Goal: Task Accomplishment & Management: Manage account settings

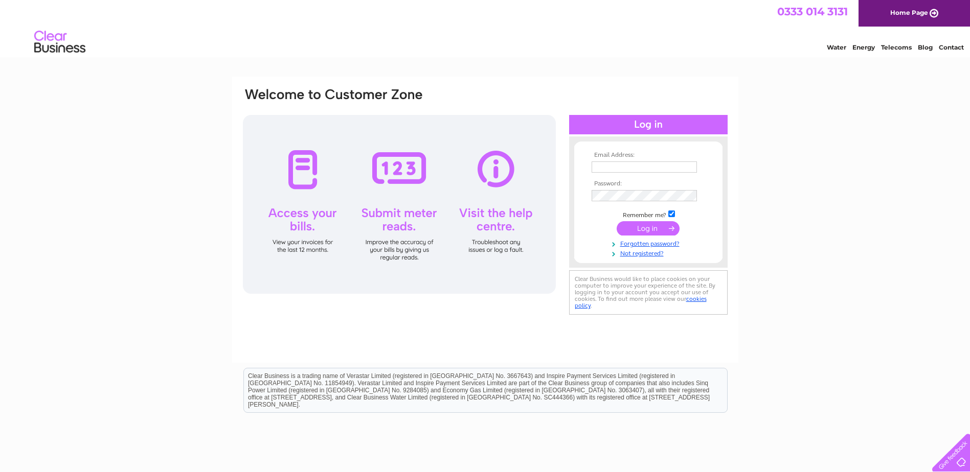
click at [630, 170] on input "text" at bounding box center [643, 167] width 105 height 11
type input "[PERSON_NAME][EMAIL_ADDRESS][DOMAIN_NAME]"
click at [644, 230] on input "submit" at bounding box center [648, 229] width 63 height 14
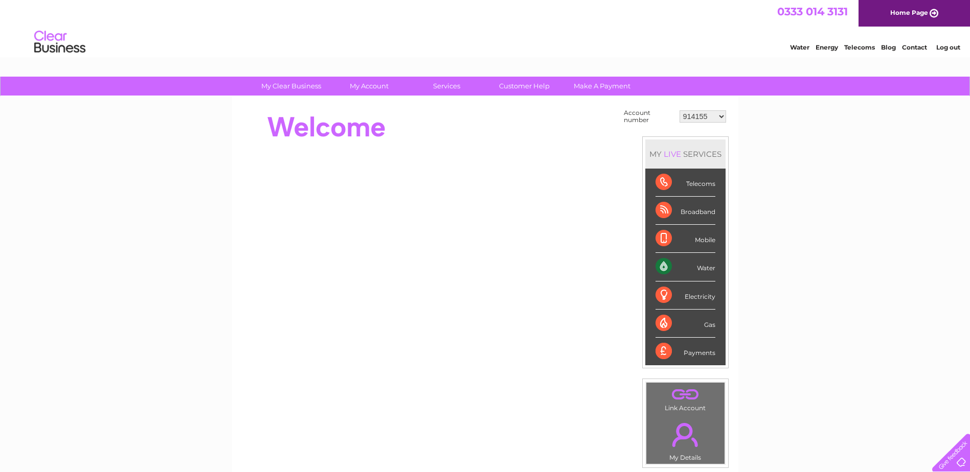
click at [688, 354] on div "Payments" at bounding box center [685, 352] width 60 height 28
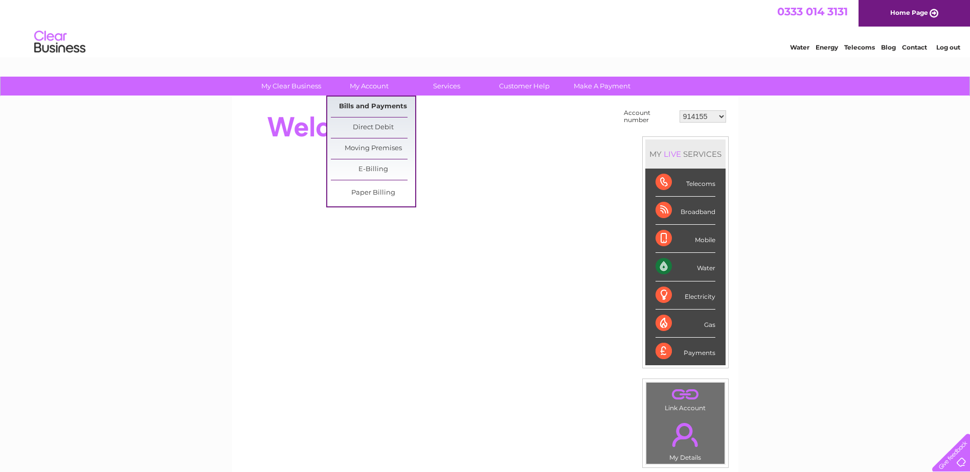
click at [379, 108] on link "Bills and Payments" at bounding box center [373, 107] width 84 height 20
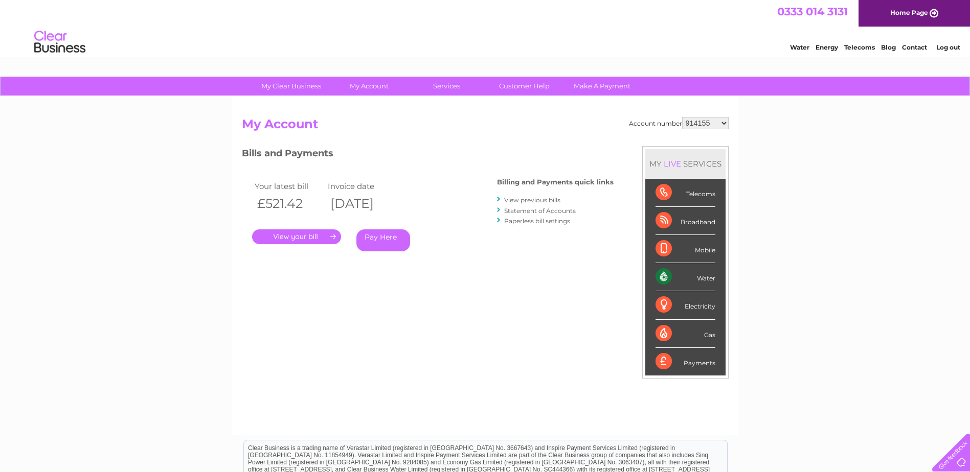
click at [299, 236] on link "." at bounding box center [296, 237] width 89 height 15
click at [526, 200] on link "View previous bills" at bounding box center [532, 200] width 56 height 8
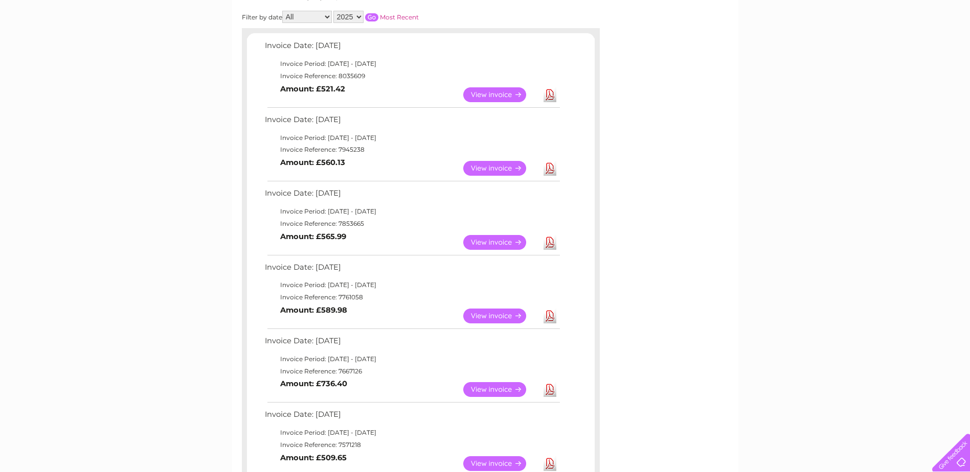
scroll to position [153, 0]
click at [490, 242] on link "View" at bounding box center [500, 242] width 75 height 15
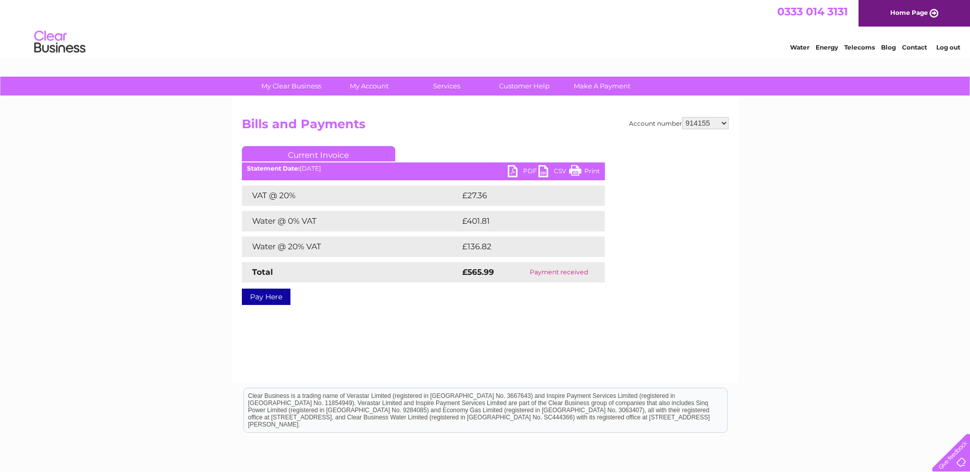
click at [530, 172] on link "PDF" at bounding box center [523, 172] width 31 height 15
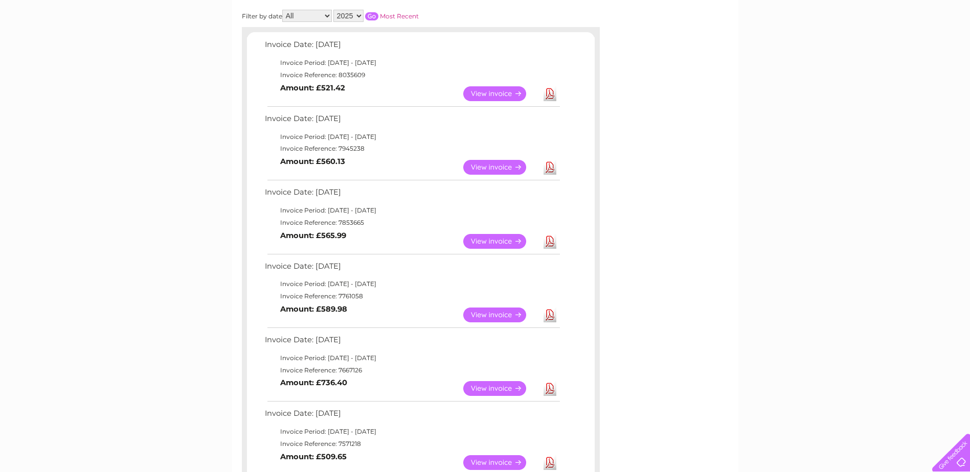
click at [483, 311] on link "View" at bounding box center [500, 315] width 75 height 15
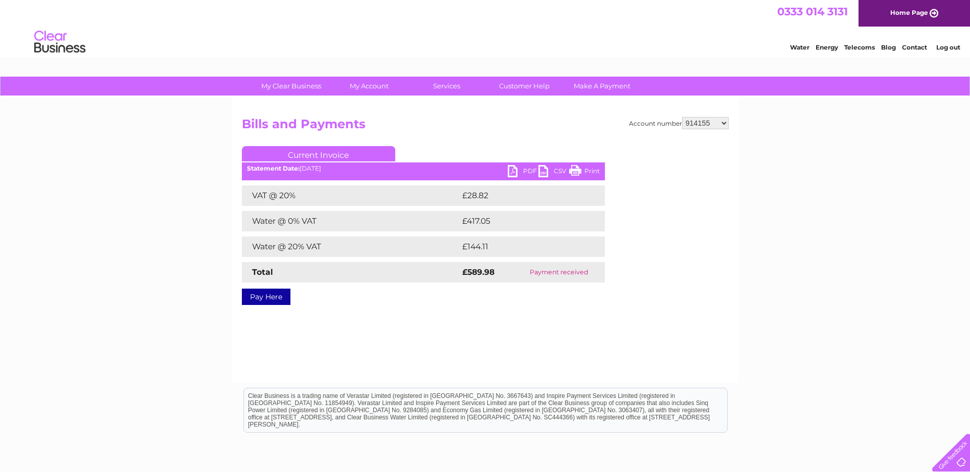
click at [530, 169] on link "PDF" at bounding box center [523, 172] width 31 height 15
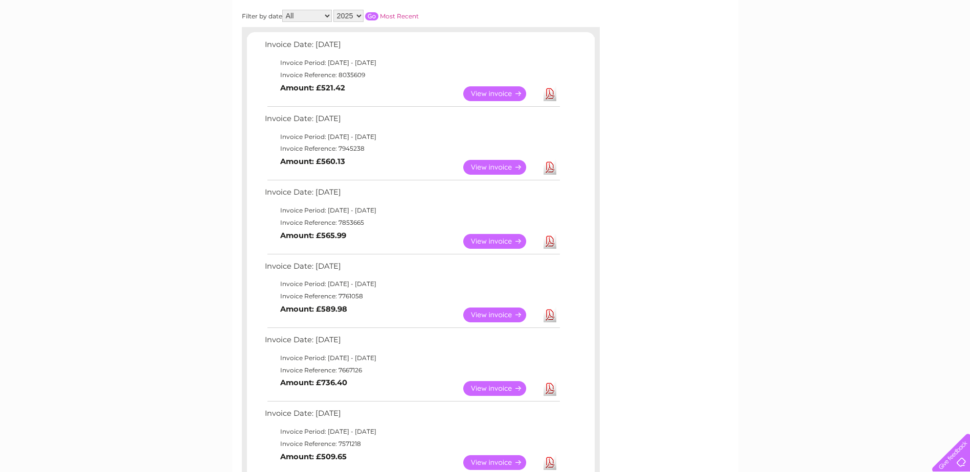
scroll to position [205, 0]
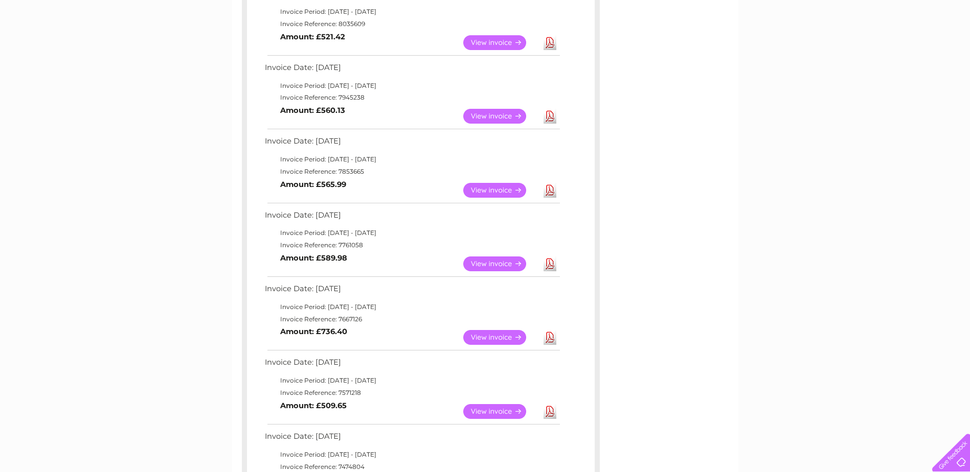
click at [498, 332] on link "View" at bounding box center [500, 337] width 75 height 15
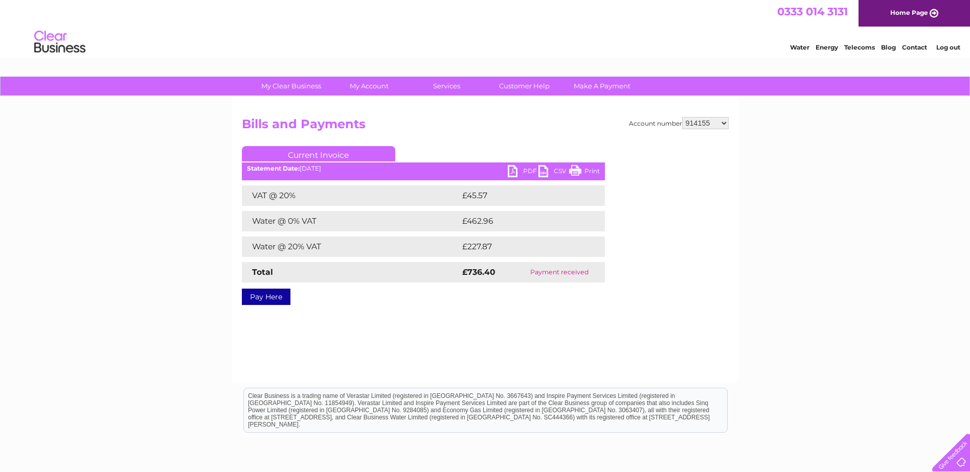
click at [725, 123] on select "914155 948238 30264506" at bounding box center [705, 123] width 47 height 12
select select "948238"
click at [682, 117] on select "914155 948238 30264506" at bounding box center [705, 123] width 47 height 12
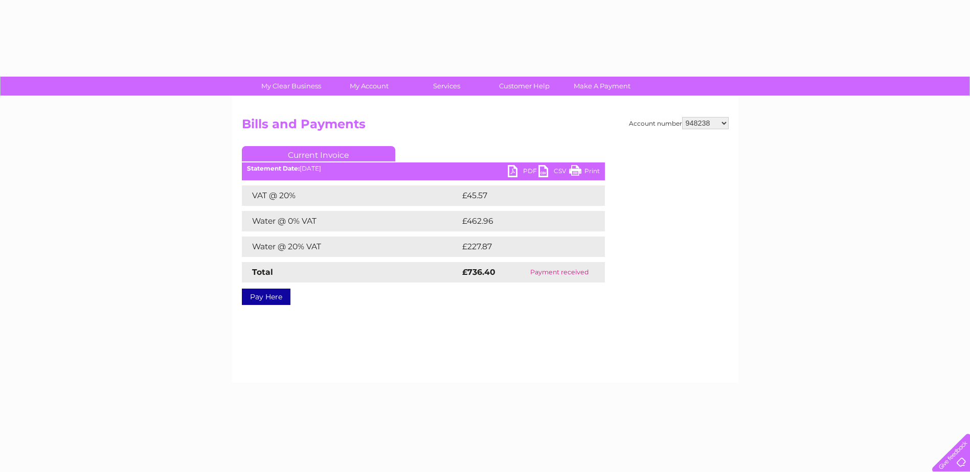
select select "948238"
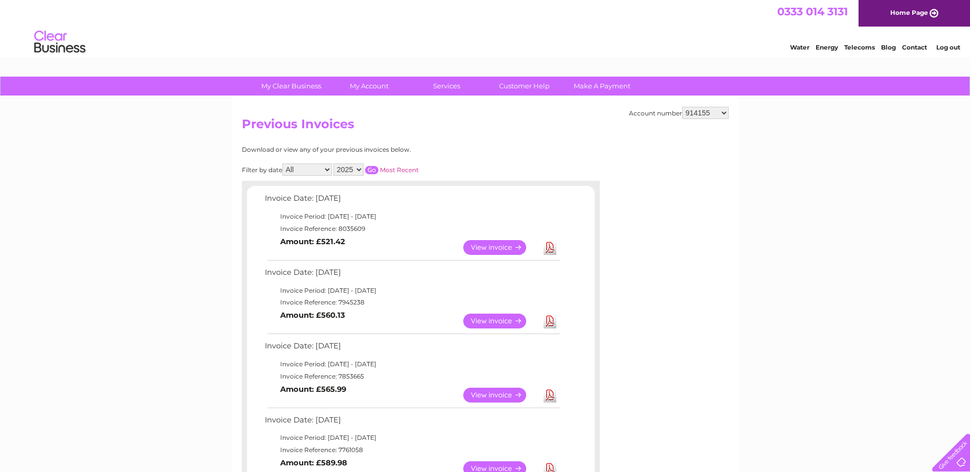
click at [722, 112] on select "914155 948238 30264506" at bounding box center [705, 113] width 47 height 12
select select "948238"
click at [682, 107] on select "914155 948238 30264506" at bounding box center [705, 113] width 47 height 12
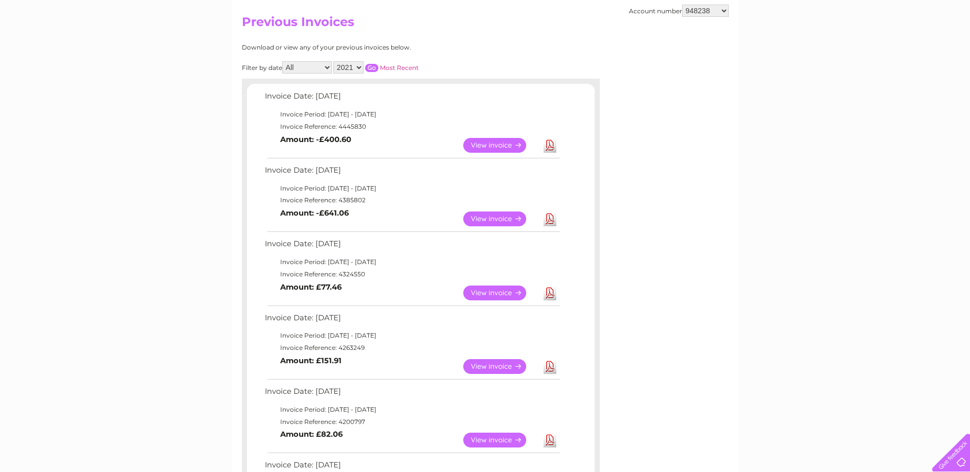
scroll to position [51, 0]
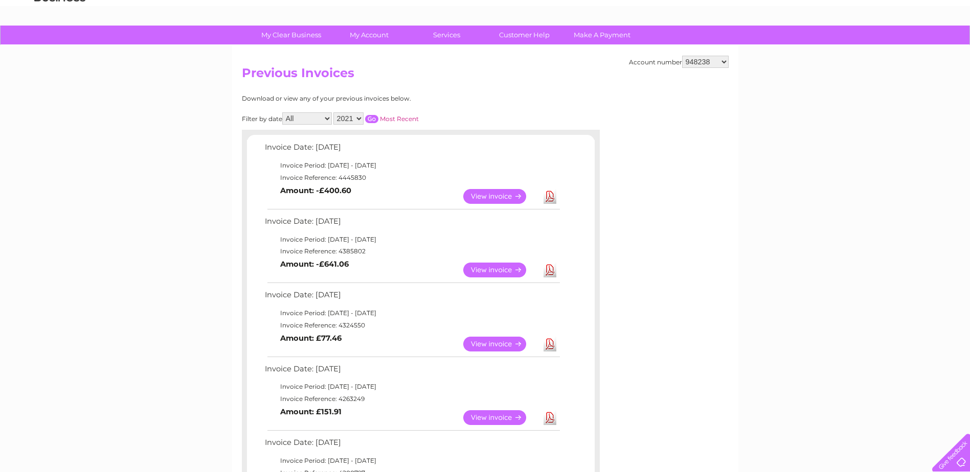
click at [726, 62] on select "914155 948238 30264506" at bounding box center [705, 62] width 47 height 12
select select "30264506"
click at [682, 56] on select "914155 948238 30264506" at bounding box center [705, 62] width 47 height 12
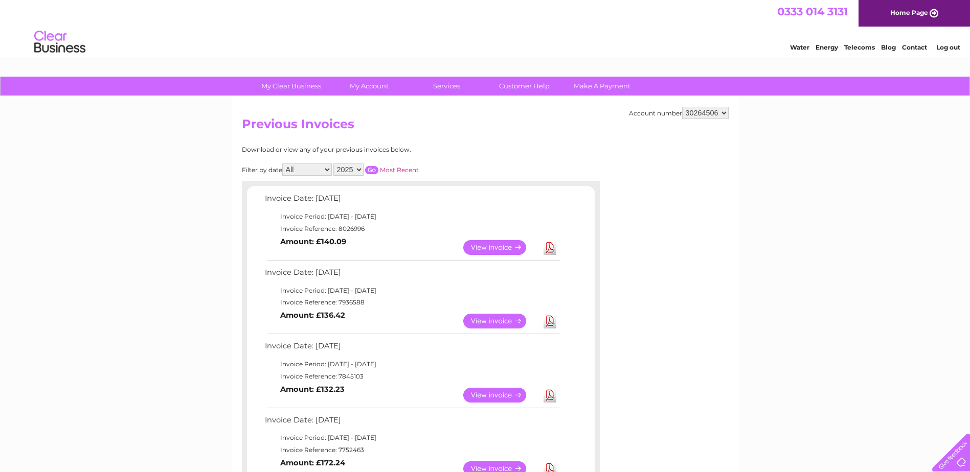
click at [505, 392] on link "View" at bounding box center [500, 395] width 75 height 15
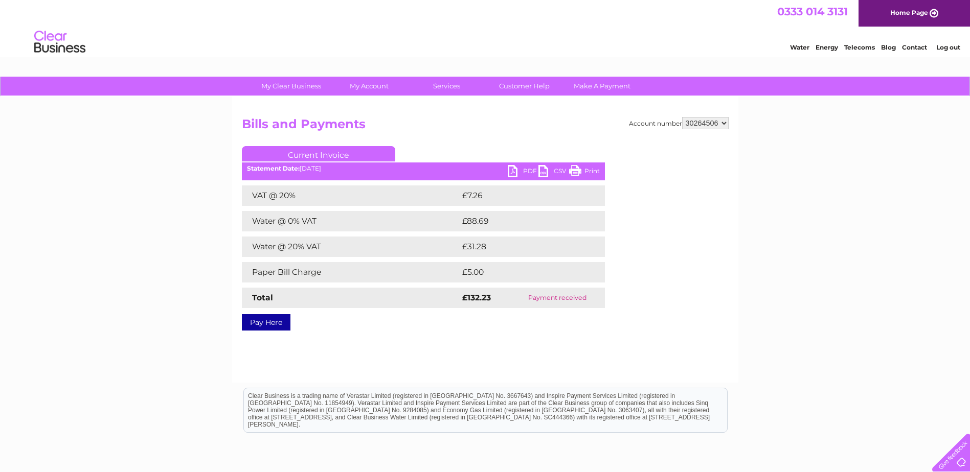
click at [515, 173] on link "PDF" at bounding box center [523, 172] width 31 height 15
click at [528, 167] on link "PDF" at bounding box center [523, 172] width 31 height 15
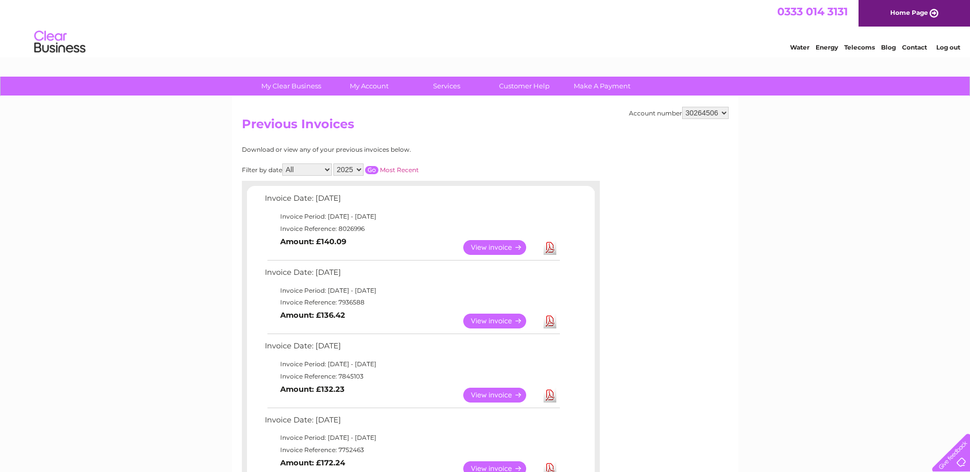
scroll to position [51, 0]
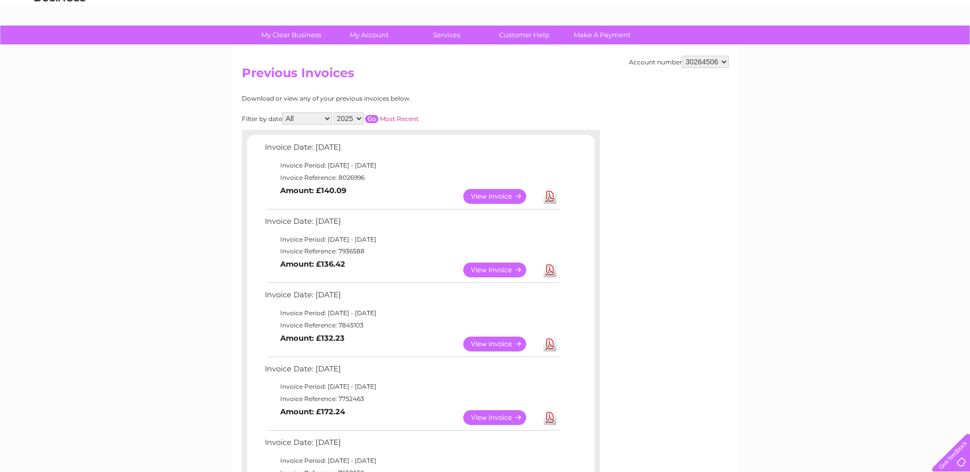
click at [472, 269] on link "View" at bounding box center [500, 270] width 75 height 15
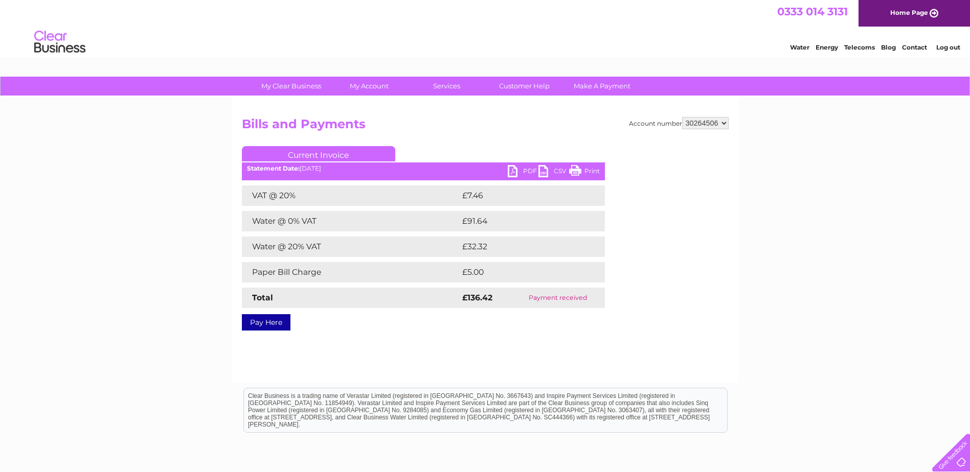
click at [519, 168] on link "PDF" at bounding box center [523, 172] width 31 height 15
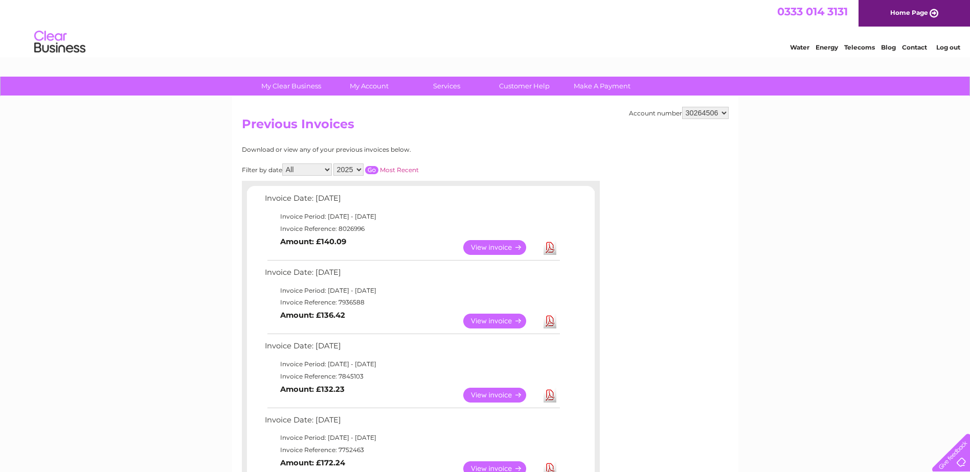
click at [707, 109] on select "914155 948238 30264506" at bounding box center [705, 113] width 47 height 12
select select "948238"
click at [682, 107] on select "914155 948238 30264506" at bounding box center [705, 113] width 47 height 12
click at [356, 169] on select "2021 2020 2019 2018" at bounding box center [348, 170] width 30 height 12
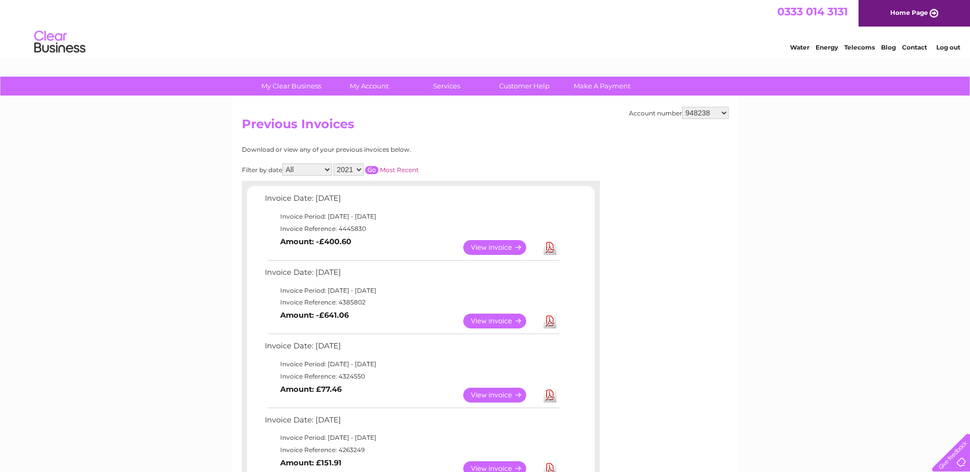
click at [711, 110] on select "914155 948238 30264506" at bounding box center [705, 113] width 47 height 12
select select "914155"
click at [682, 107] on select "914155 948238 30264506" at bounding box center [705, 113] width 47 height 12
